Goal: Information Seeking & Learning: Learn about a topic

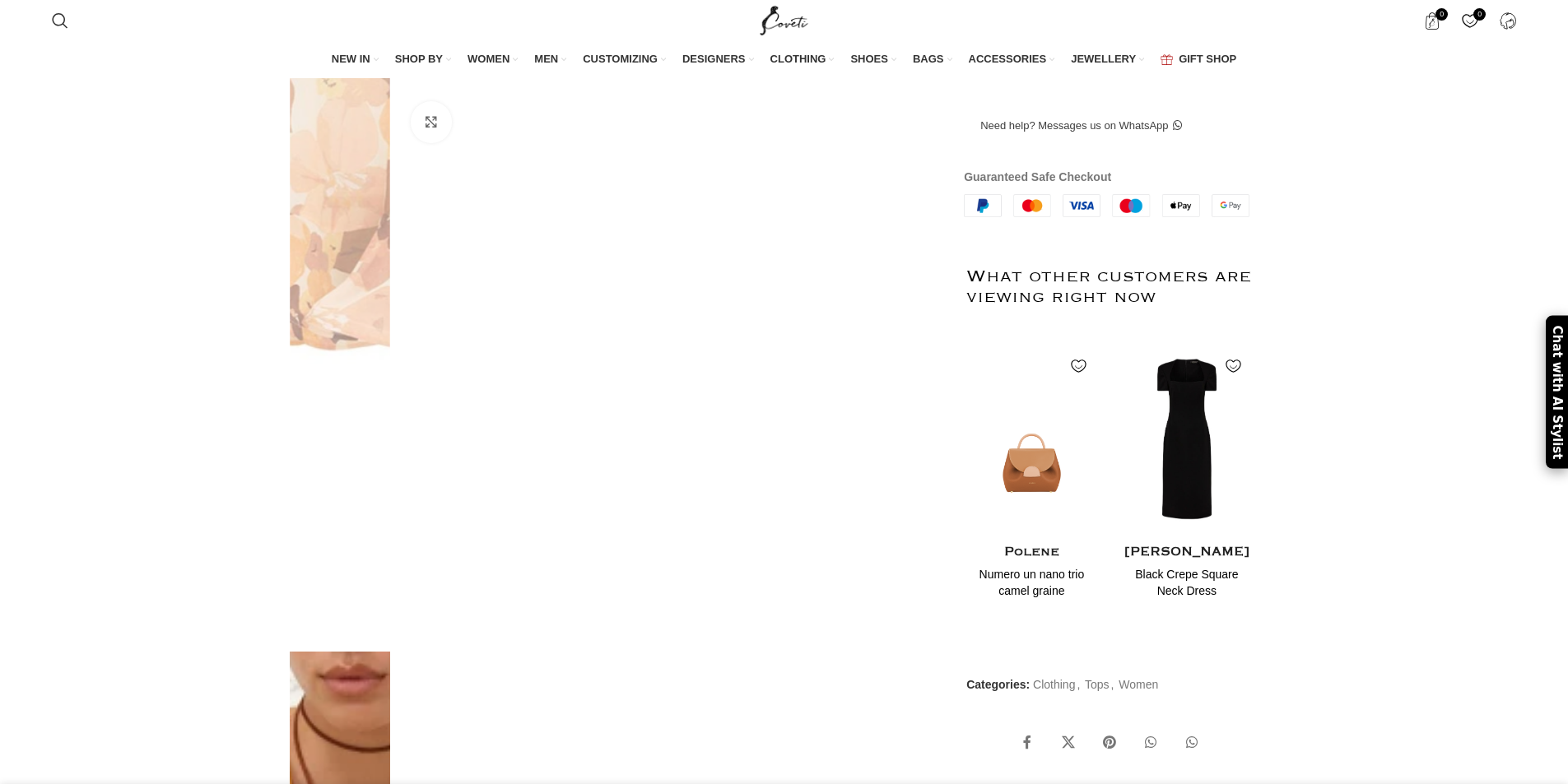
scroll to position [823, 0]
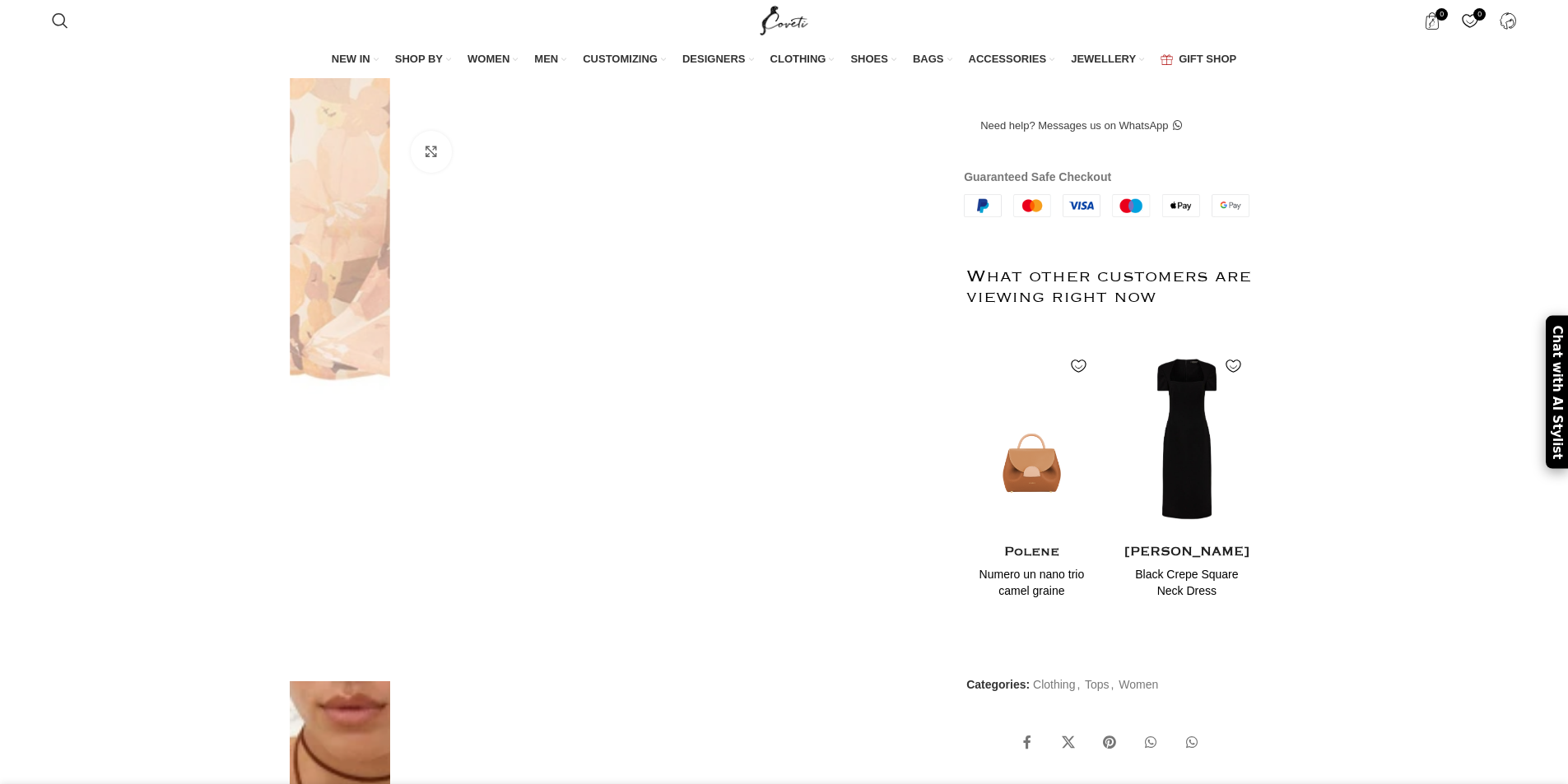
click at [390, 414] on img at bounding box center [340, 75] width 100 height 1197
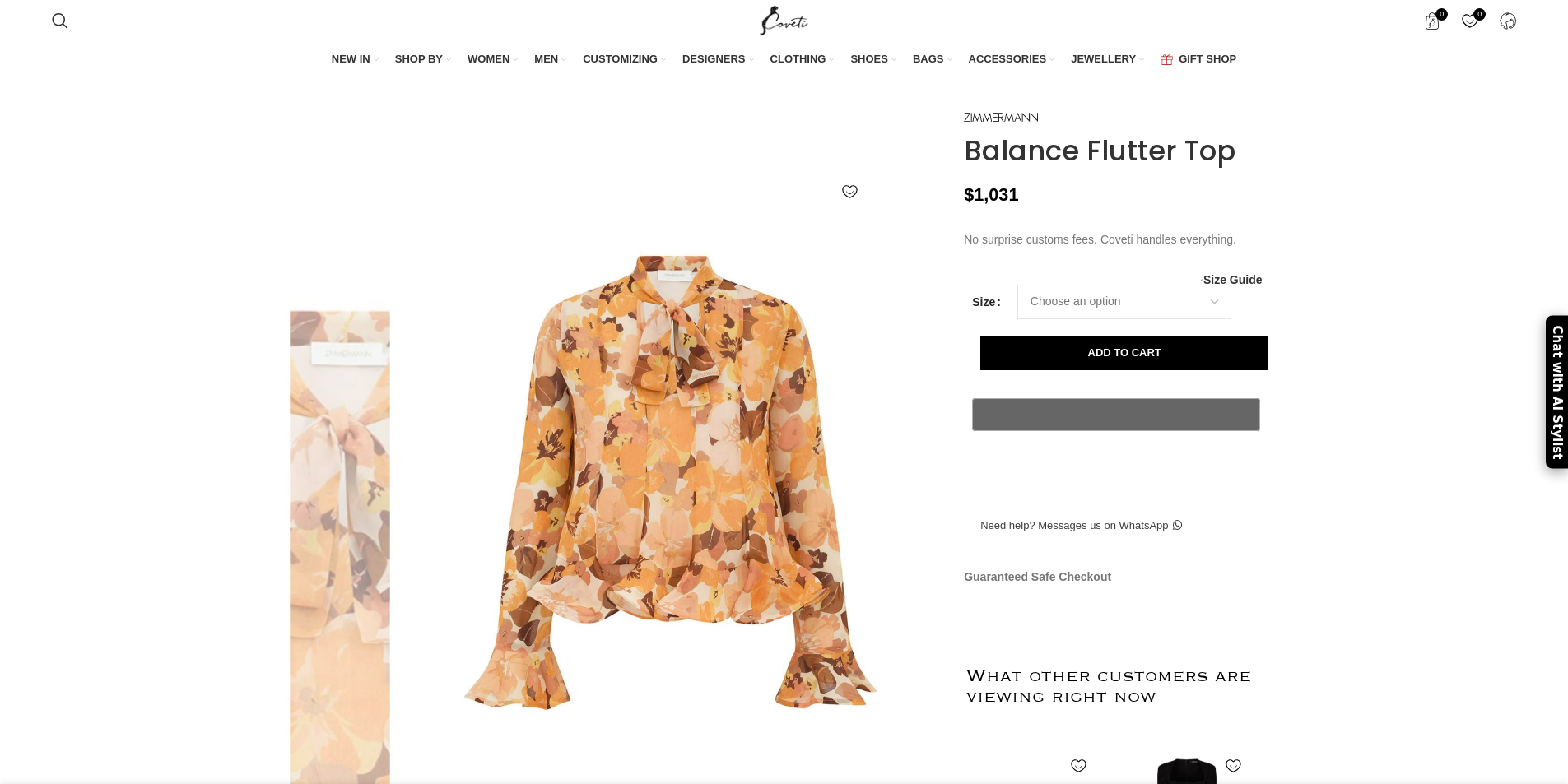
scroll to position [0, 0]
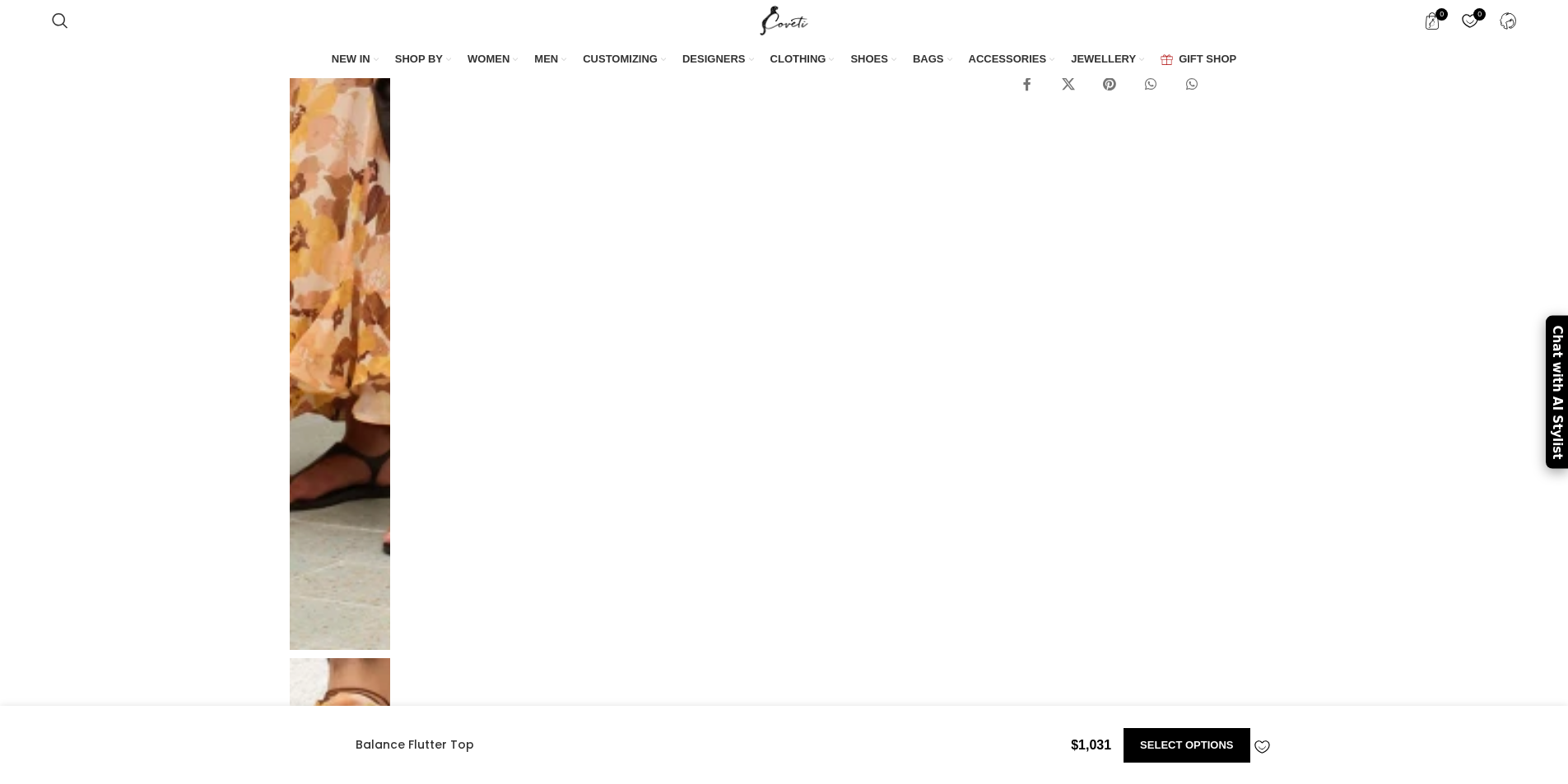
scroll to position [3620, 0]
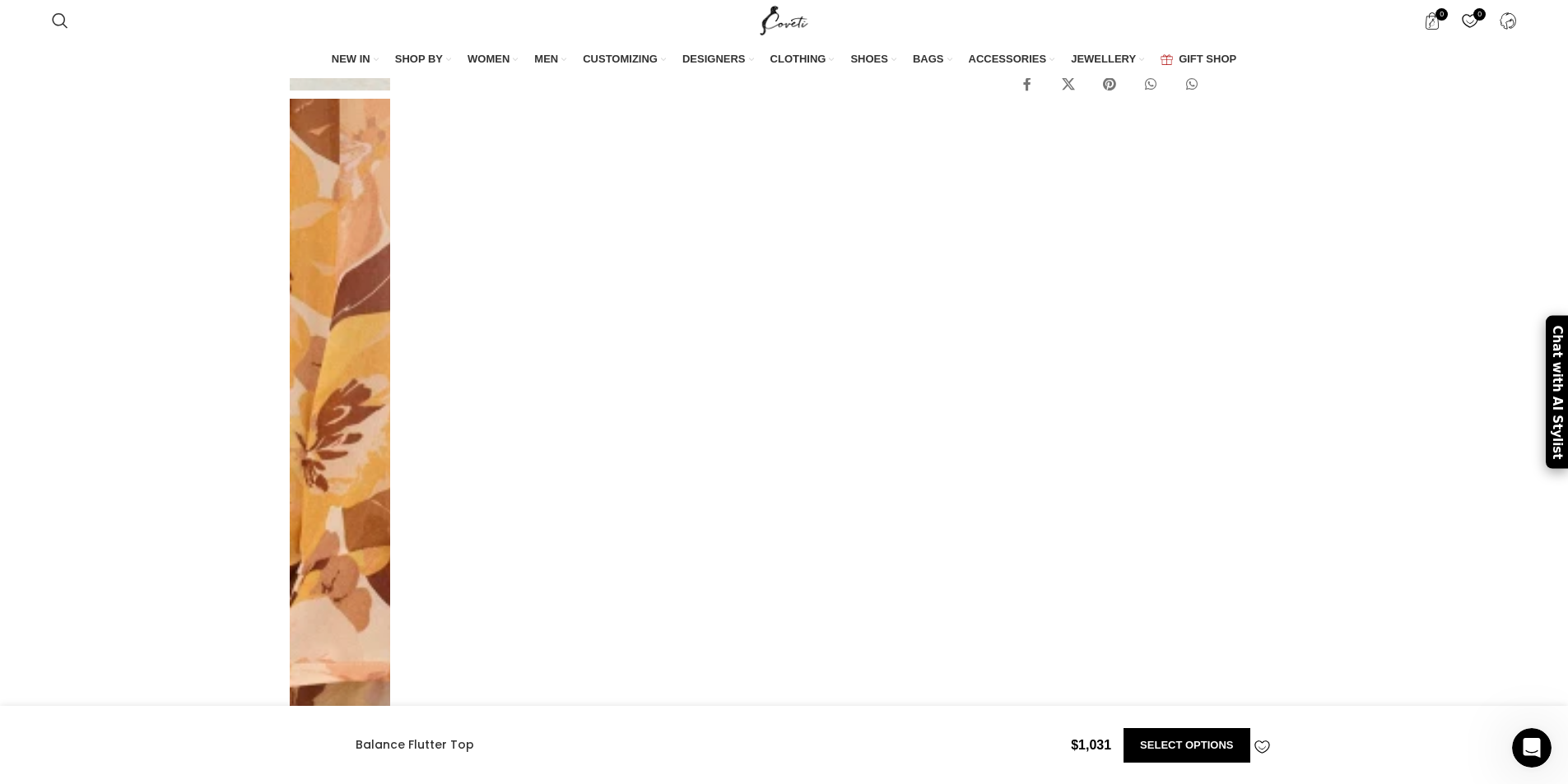
scroll to position [5265, 0]
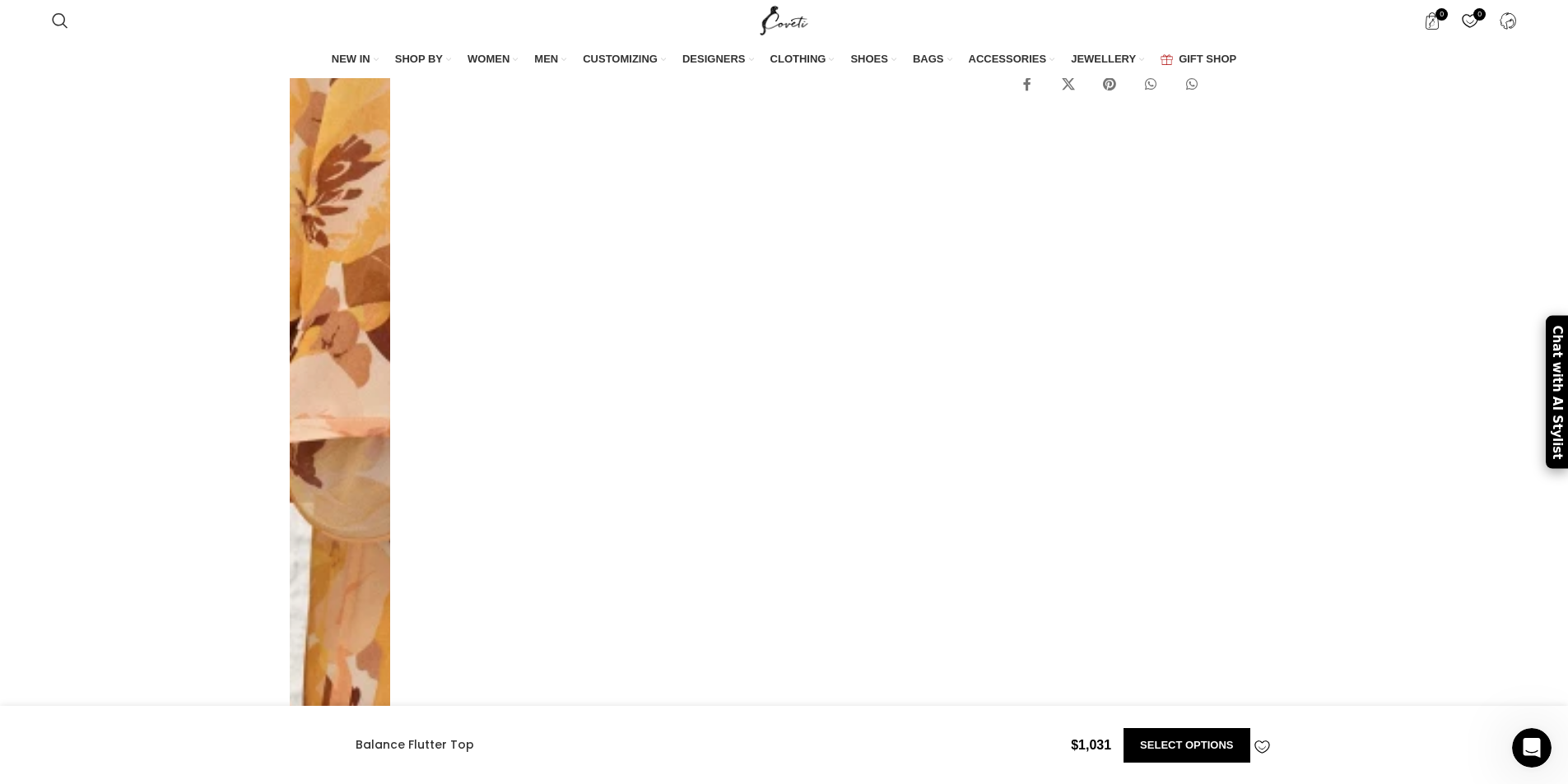
click at [390, 421] on img at bounding box center [340, 453] width 100 height 1197
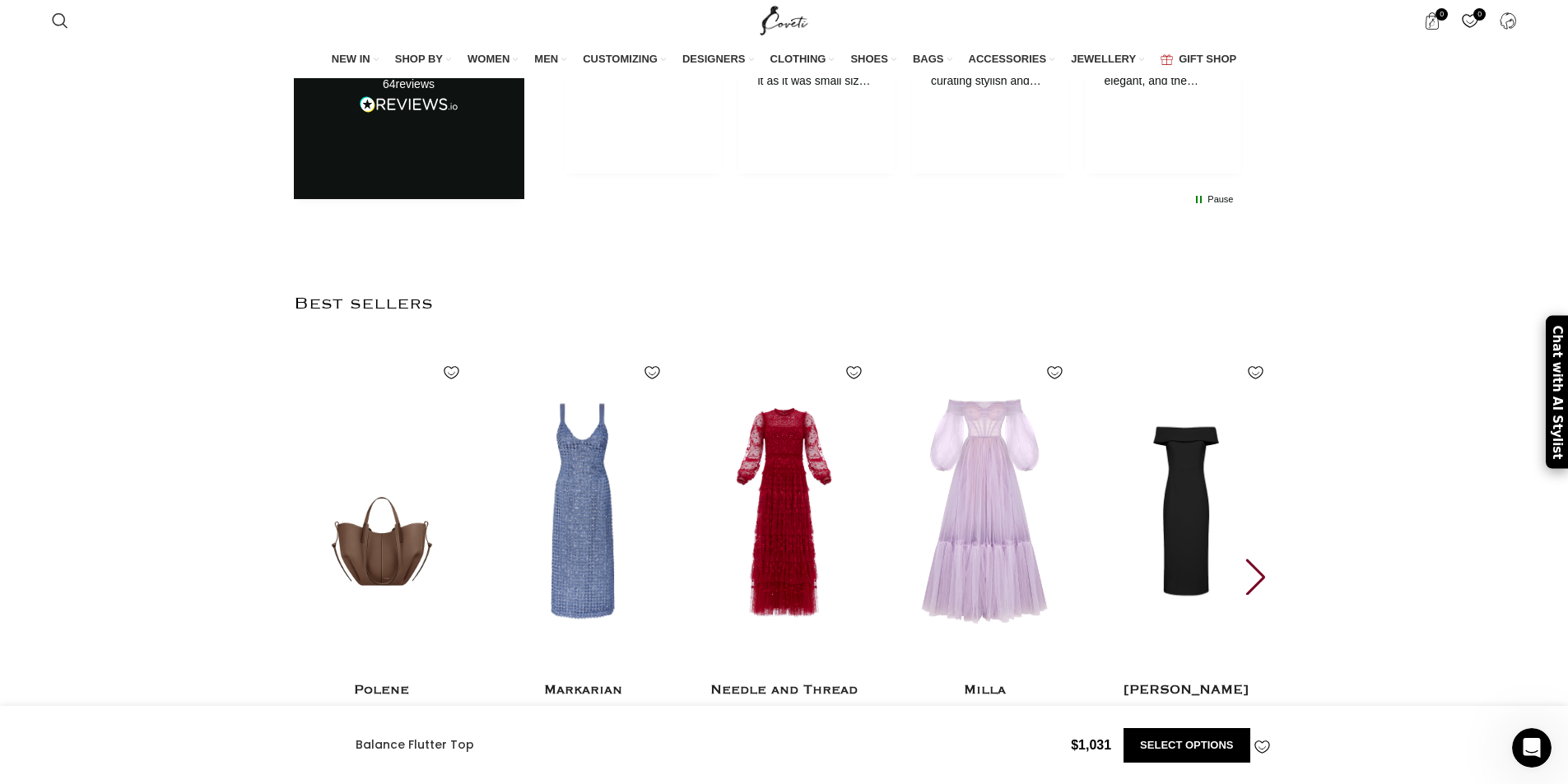
scroll to position [7404, 0]
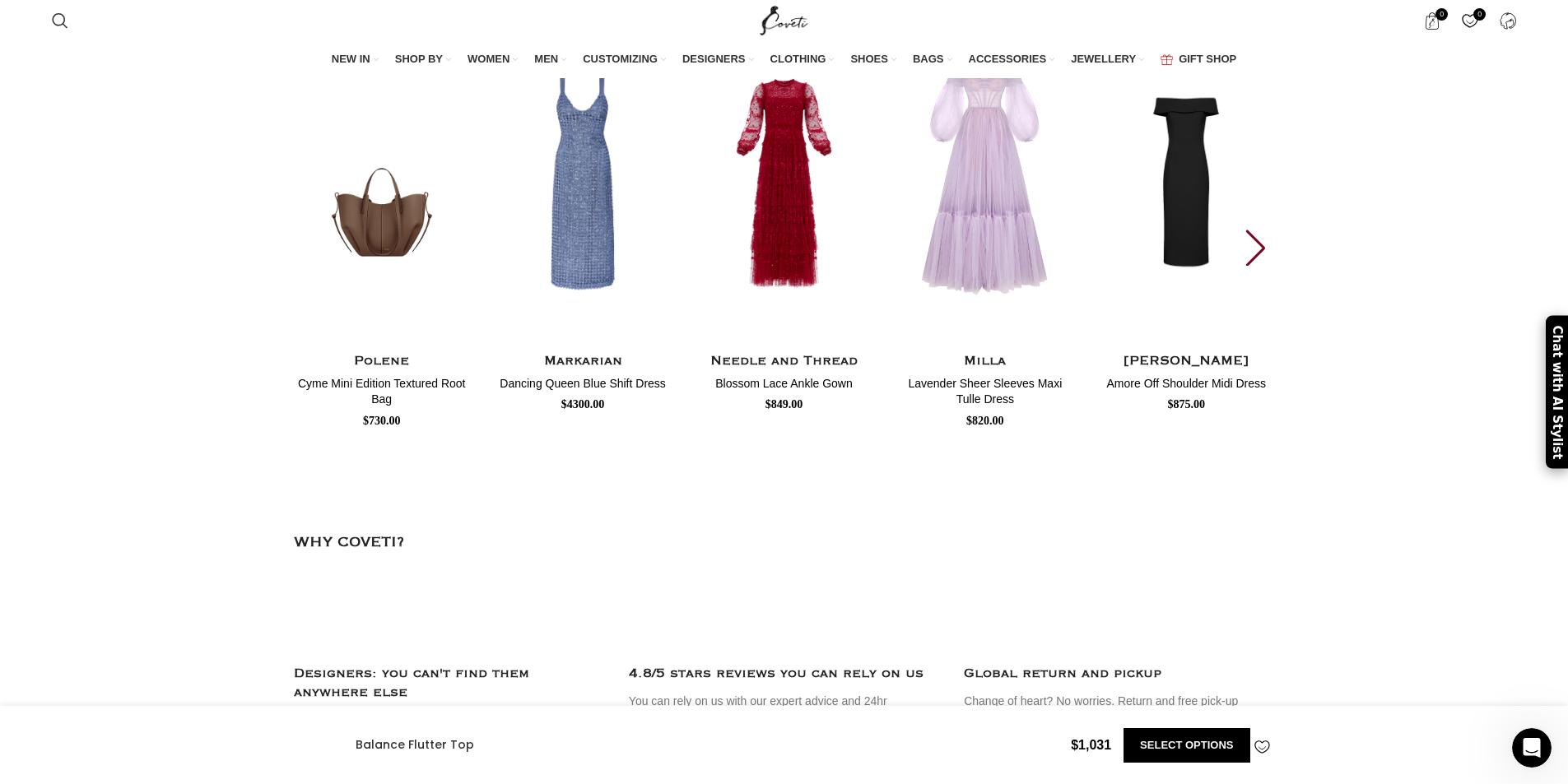
click at [0, 0] on li "Ready to ship items in 5-7 working days." at bounding box center [0, 0] width 0 height 0
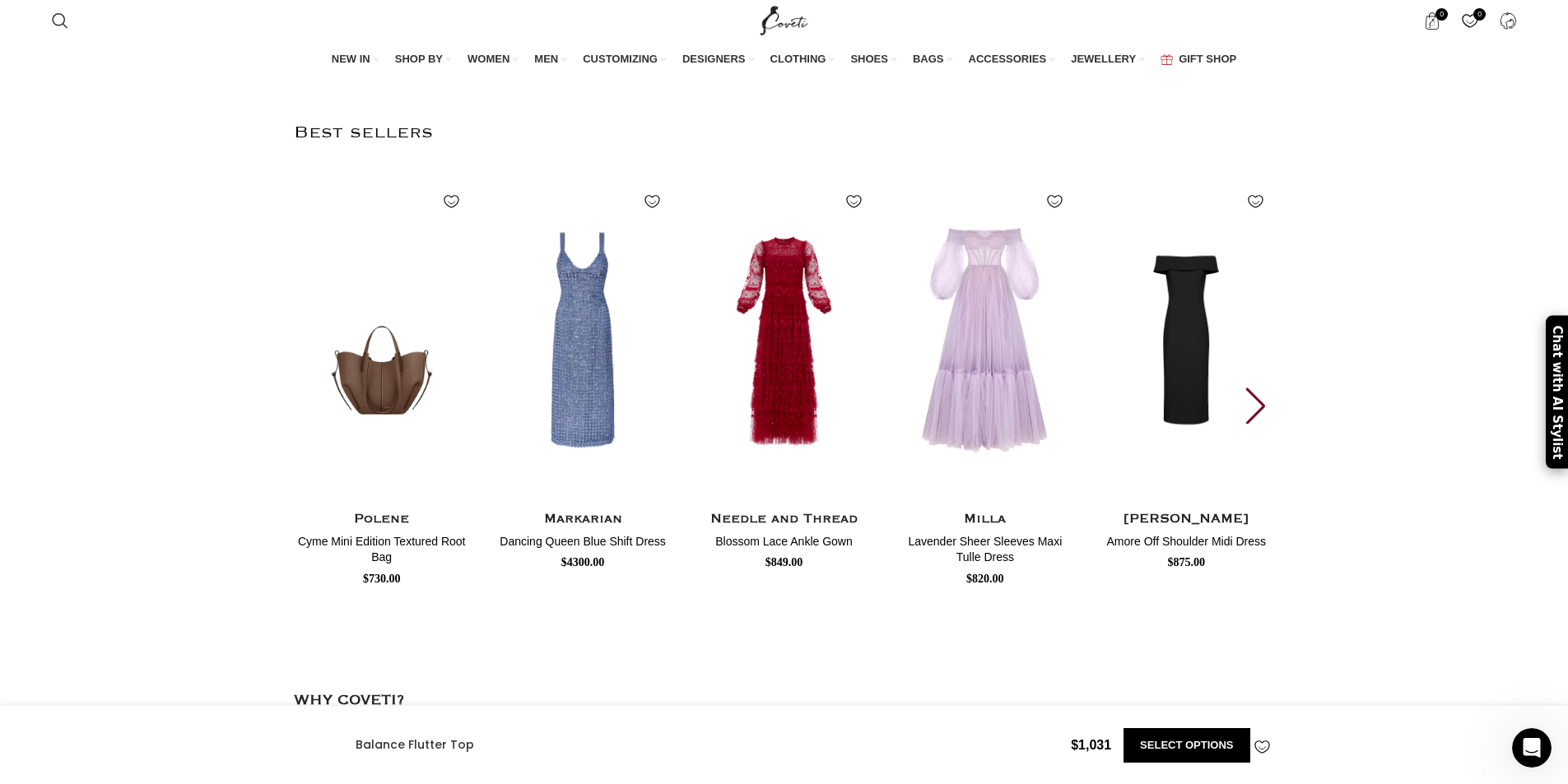
scroll to position [7239, 0]
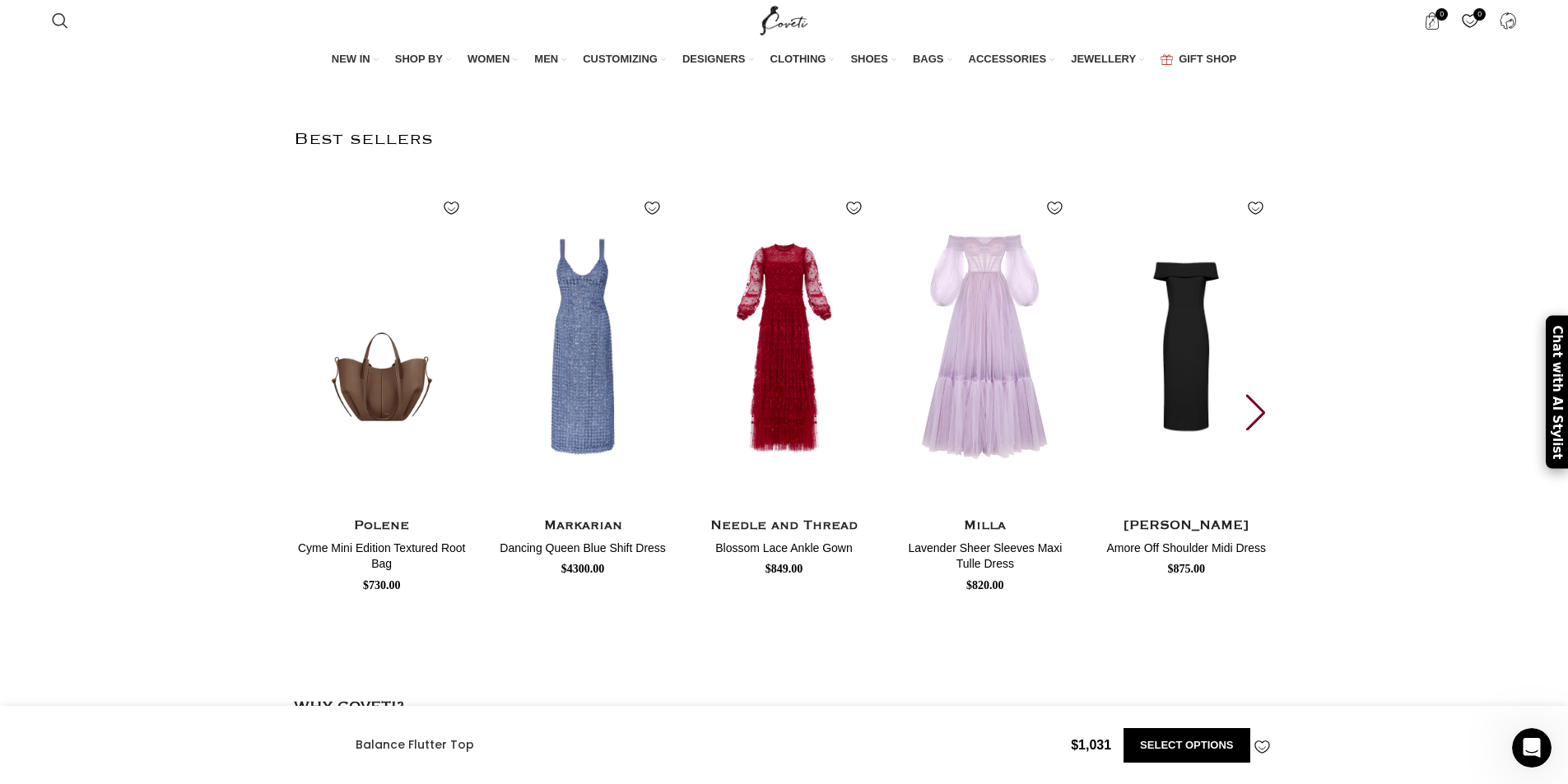
click at [0, 0] on div "[PERSON_NAME] Women’s Balance Flutter Top [PERSON_NAME] Multicolour Balance Flu…" at bounding box center [0, 0] width 0 height 0
drag, startPoint x: 794, startPoint y: 404, endPoint x: 869, endPoint y: 331, distance: 104.7
click at [0, 0] on div "[PERSON_NAME] Women’s Balance Flutter Top [PERSON_NAME] Multicolour Balance Flu…" at bounding box center [0, 0] width 0 height 0
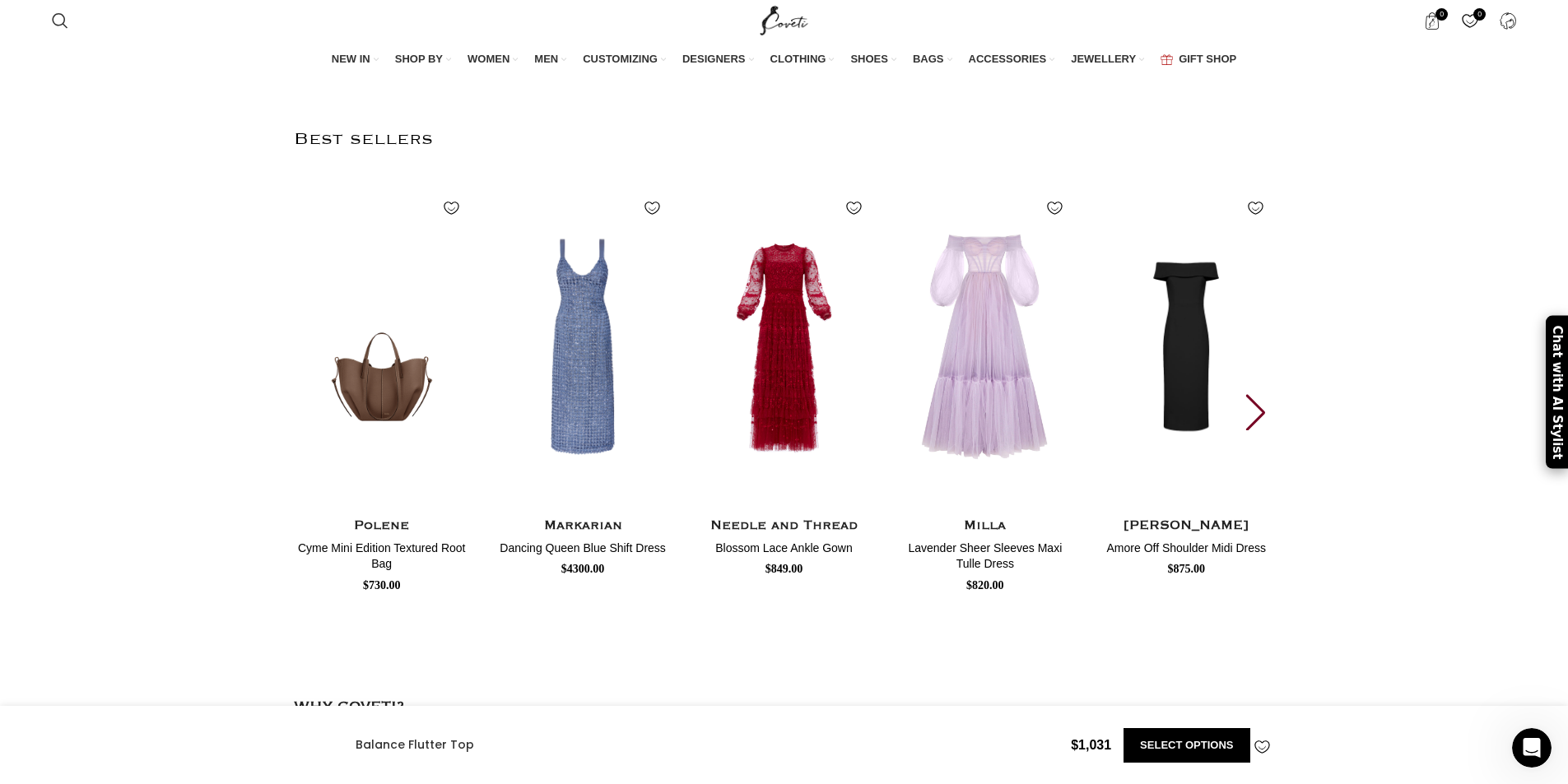
click at [0, 0] on div "[PERSON_NAME] Women’s Balance Flutter Top [PERSON_NAME] Multicolour Balance Flu…" at bounding box center [0, 0] width 0 height 0
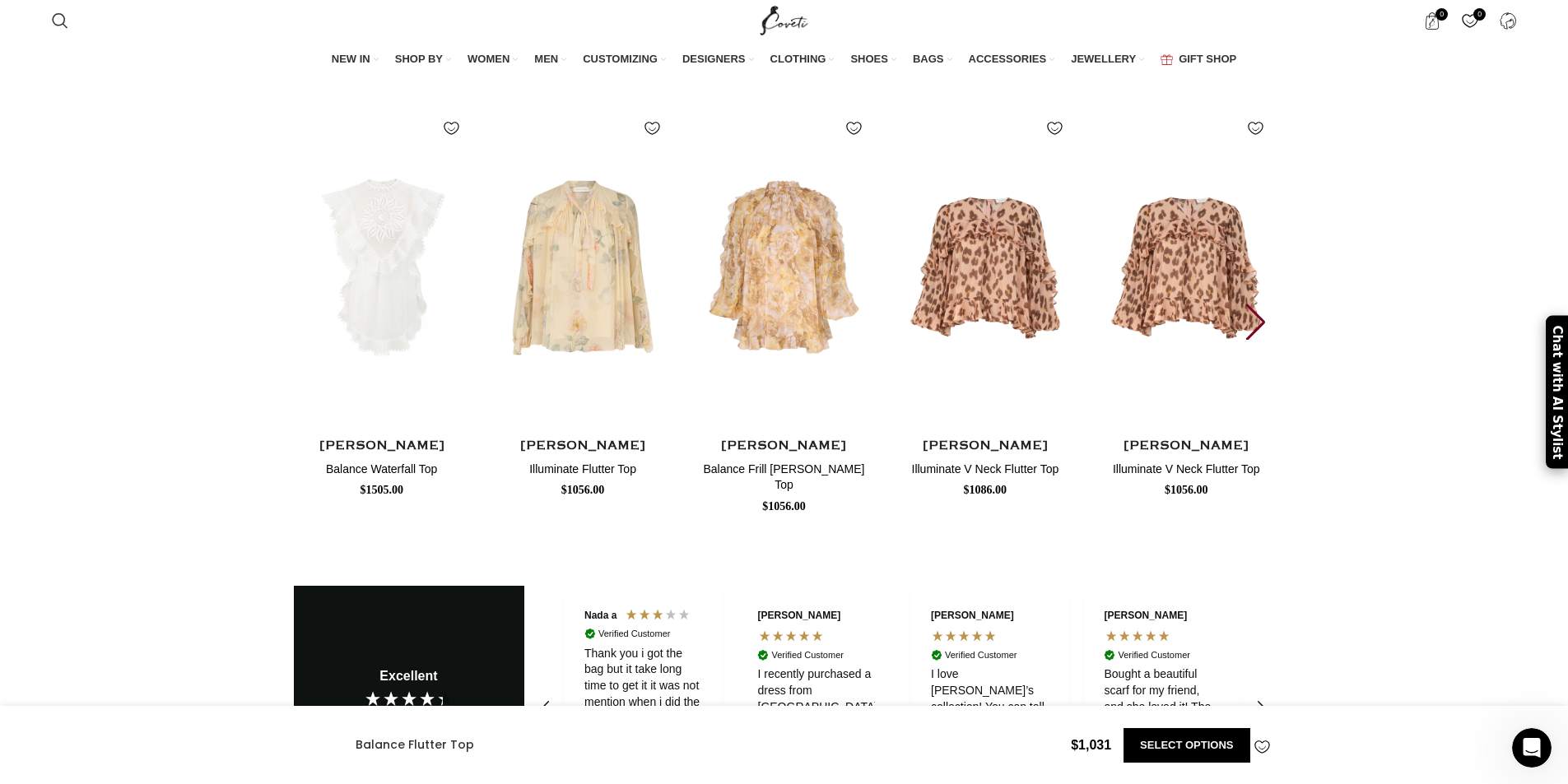
click at [0, 0] on p "The Multicolour palette is rich and varied, with deep jewel tones, soft pastels…" at bounding box center [0, 0] width 0 height 0
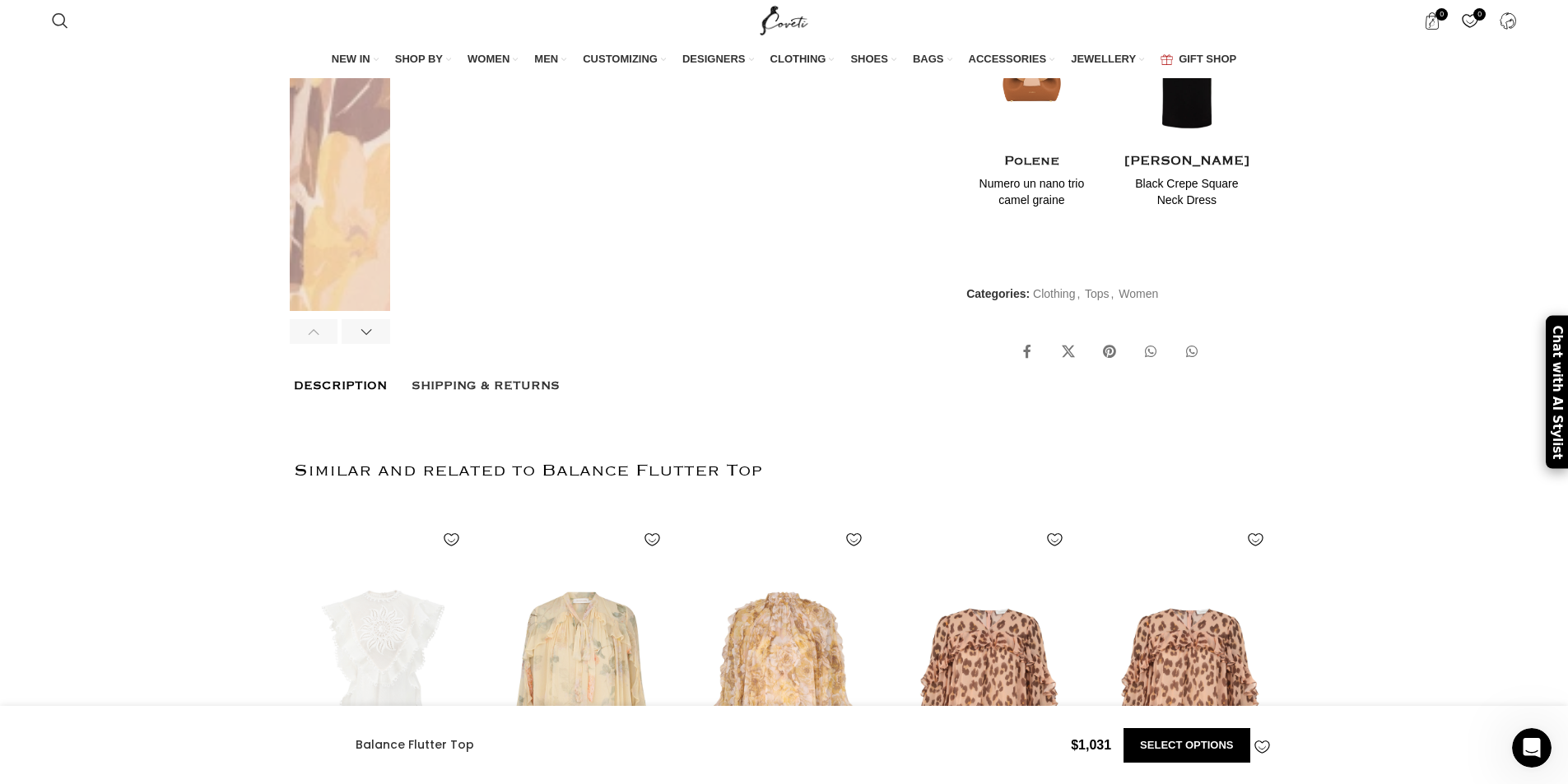
scroll to position [0, 1560]
